Goal: Transaction & Acquisition: Purchase product/service

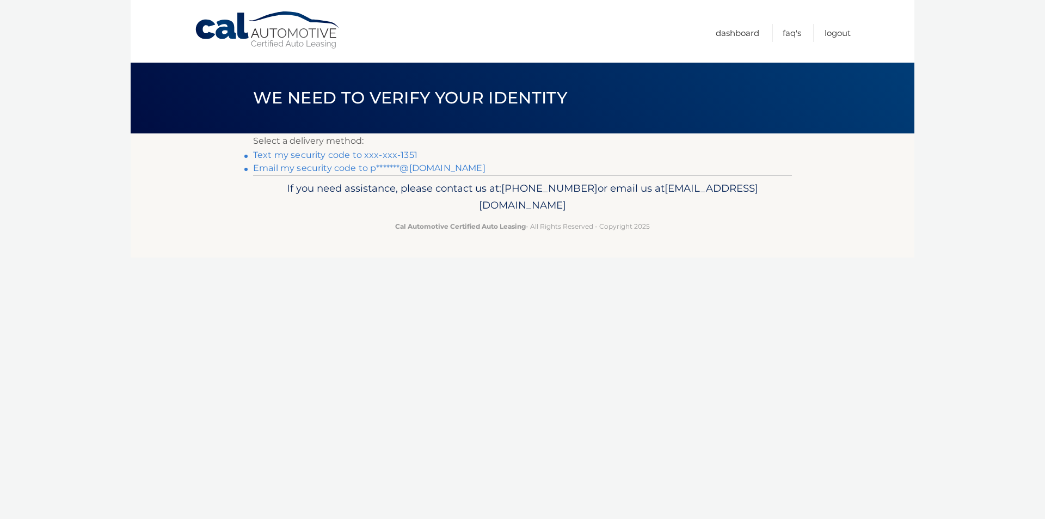
click at [281, 154] on link "Text my security code to xxx-xxx-1351" at bounding box center [335, 155] width 164 height 10
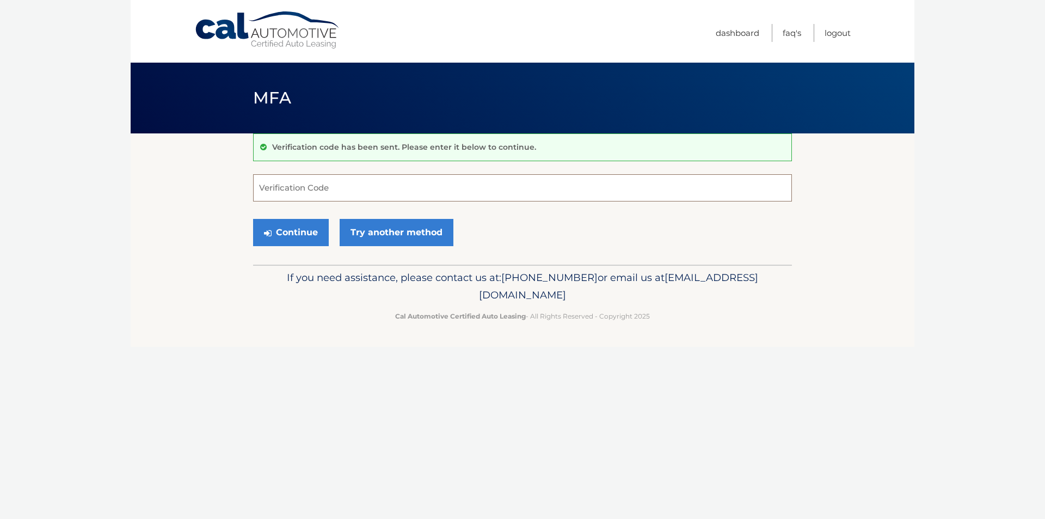
click at [274, 192] on input "Verification Code" at bounding box center [522, 187] width 539 height 27
type input "693143"
click at [286, 232] on button "Continue" at bounding box center [291, 232] width 76 height 27
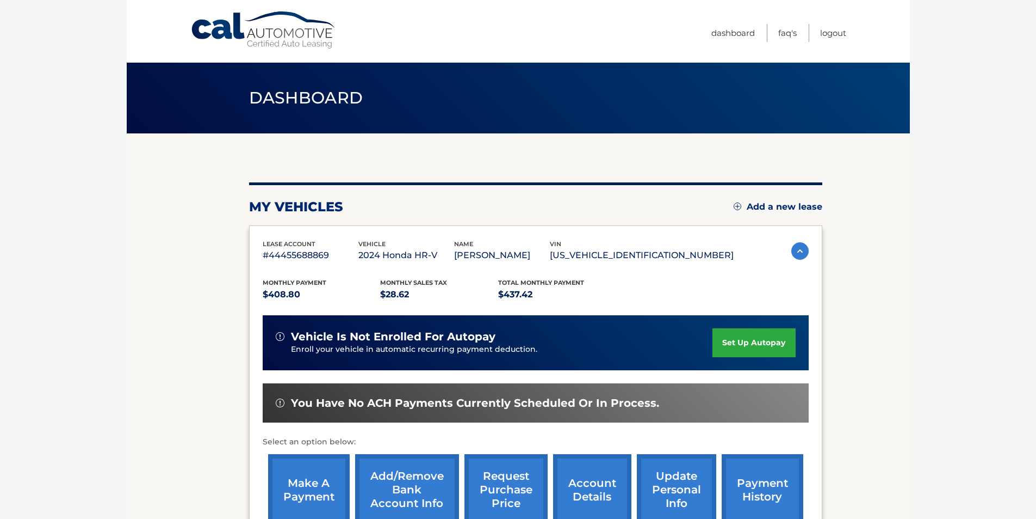
click at [312, 481] on link "make a payment" at bounding box center [309, 489] width 82 height 71
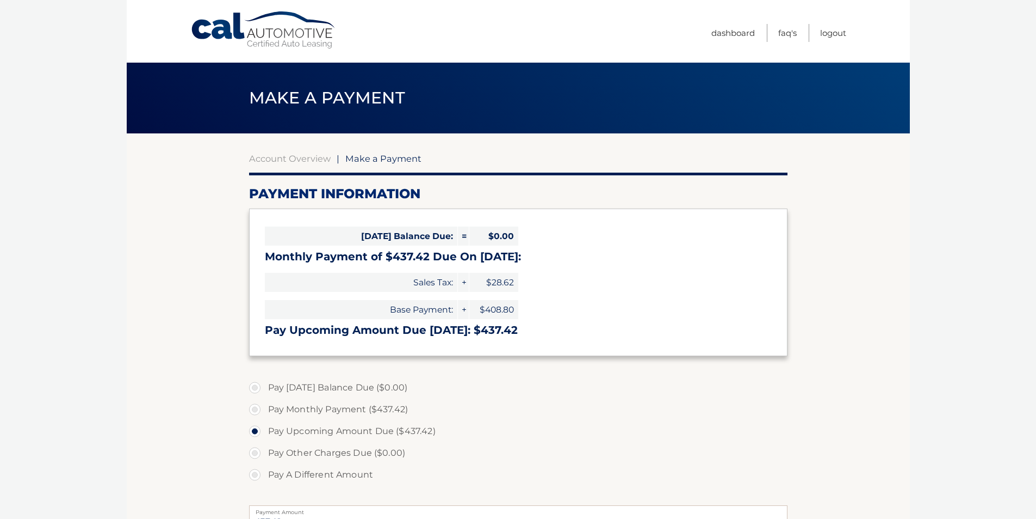
select select "N2JhZDY2OWYtMWYwYS00NGMxLWIwMDYtM2QzYzBmNWE1YzQ2"
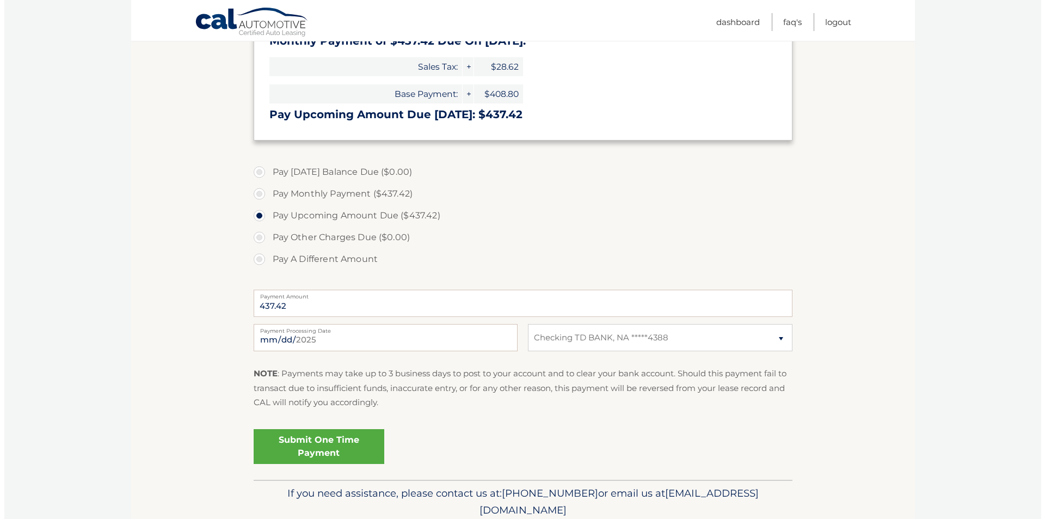
scroll to position [220, 0]
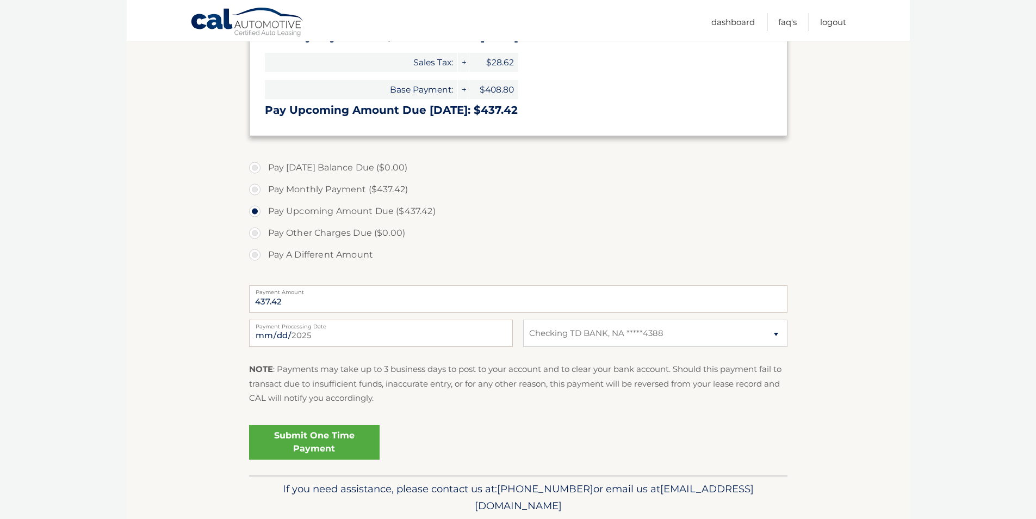
click at [321, 446] on link "Submit One Time Payment" at bounding box center [314, 441] width 131 height 35
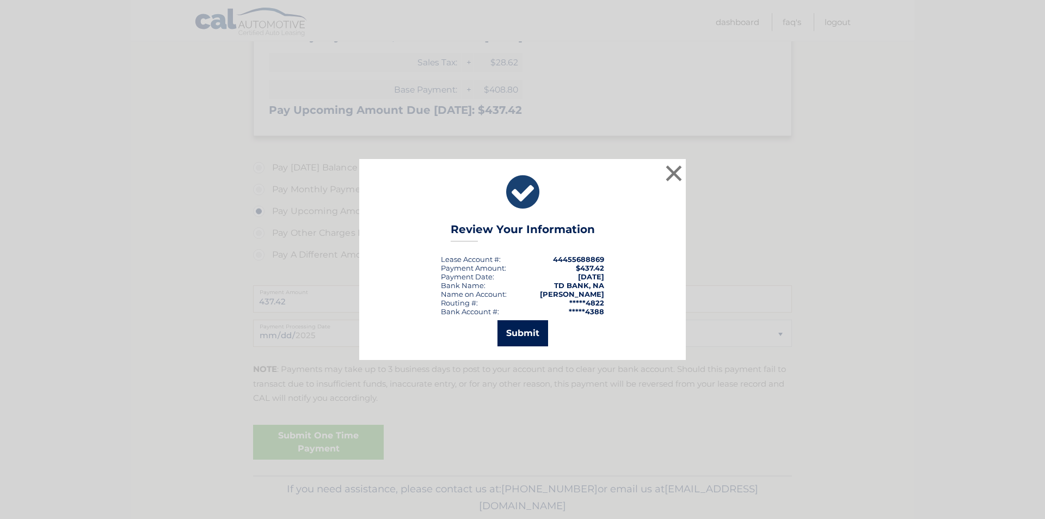
click at [527, 335] on button "Submit" at bounding box center [522, 333] width 51 height 26
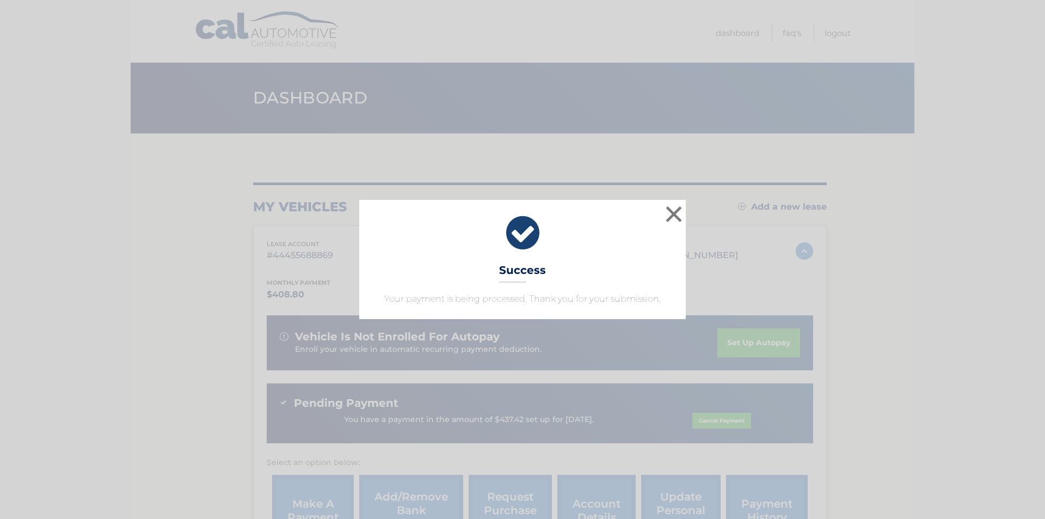
click at [527, 335] on div "× Success Your payment is being processed. Thank you for your submission. Loadi…" at bounding box center [522, 259] width 1045 height 519
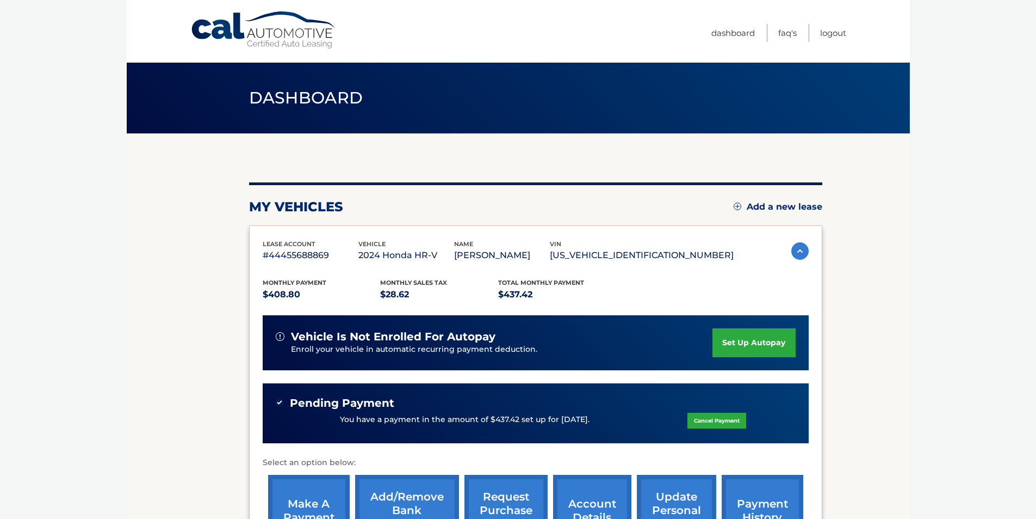
click at [527, 335] on div "vehicle is not enrolled for autopay" at bounding box center [494, 337] width 437 height 14
click at [826, 30] on link "Logout" at bounding box center [833, 33] width 26 height 18
